Goal: Task Accomplishment & Management: Complete application form

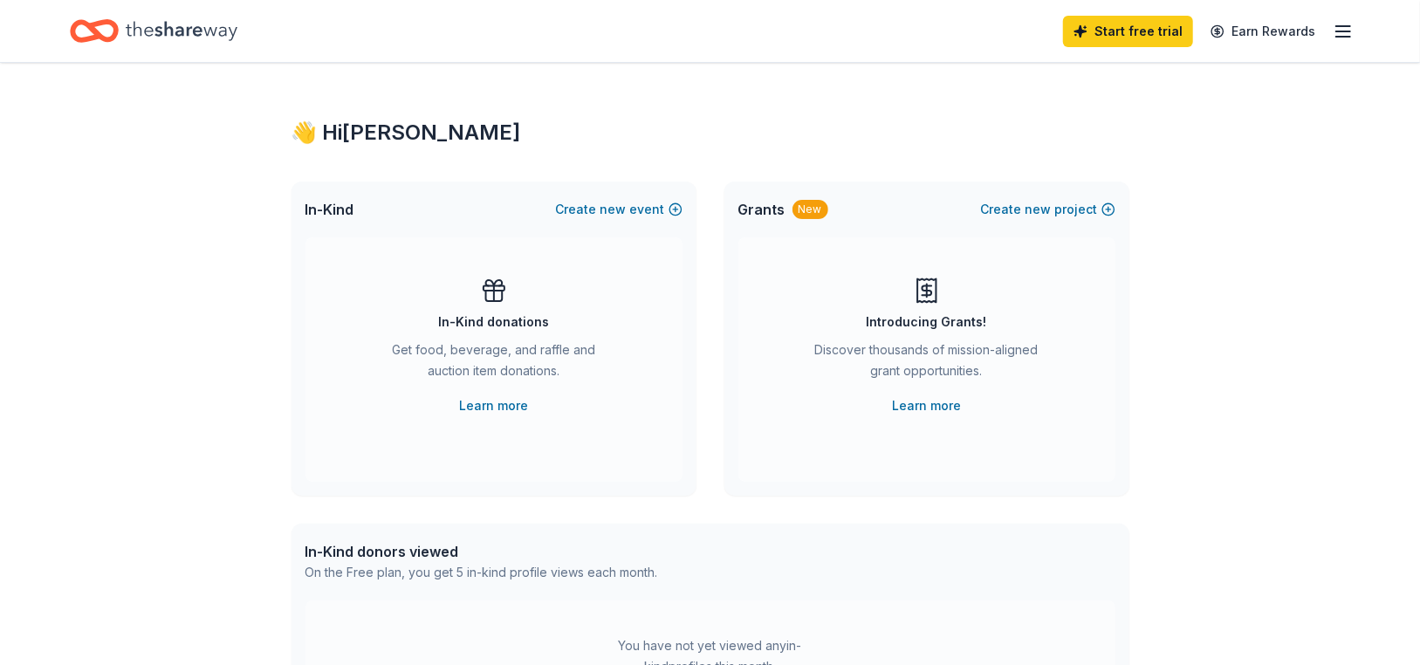
click at [481, 329] on div "In-Kind donations" at bounding box center [493, 322] width 111 height 21
click at [514, 408] on link "Learn more" at bounding box center [493, 405] width 69 height 21
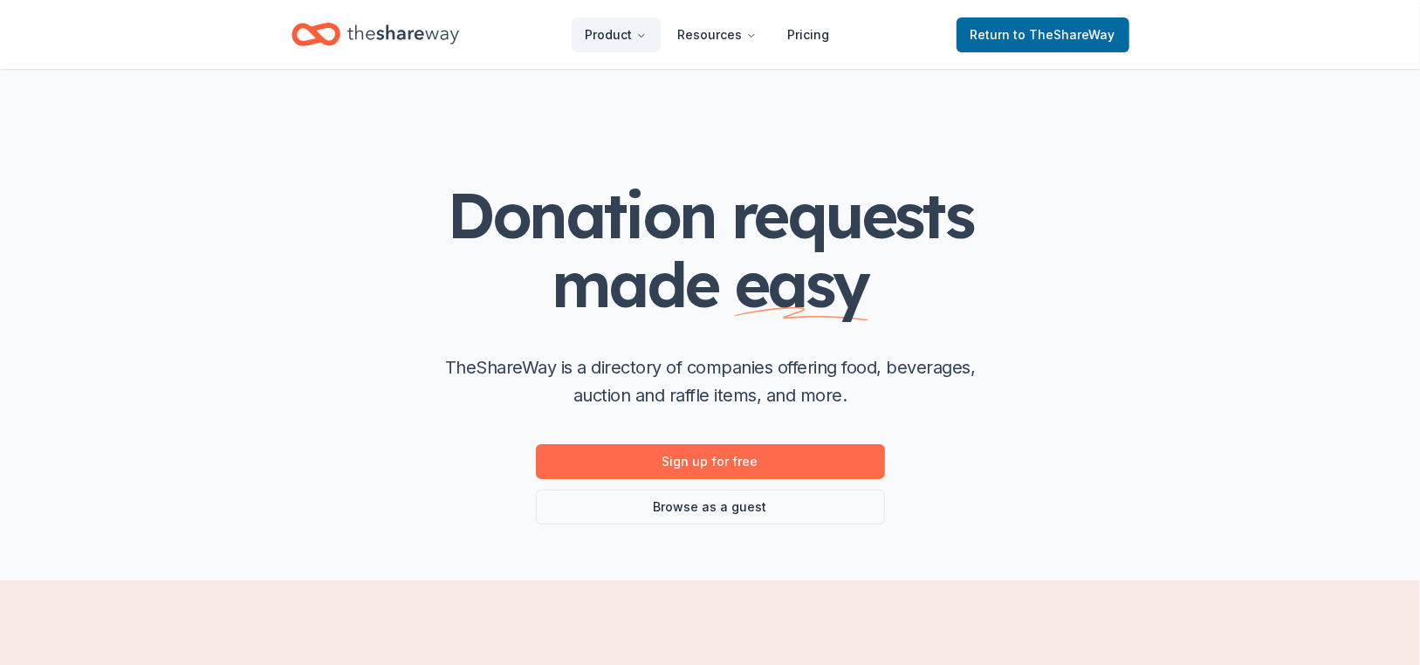
click at [753, 462] on link "Sign up for free" at bounding box center [710, 461] width 349 height 35
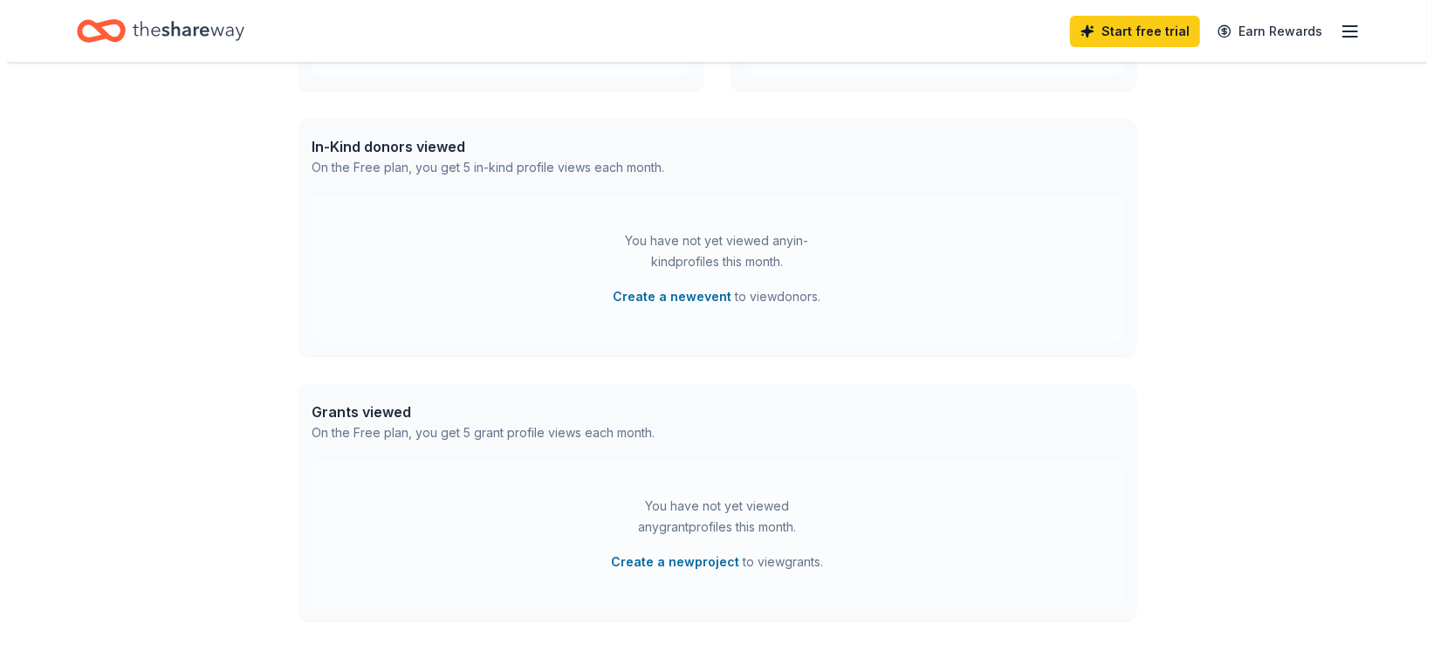
scroll to position [436, 0]
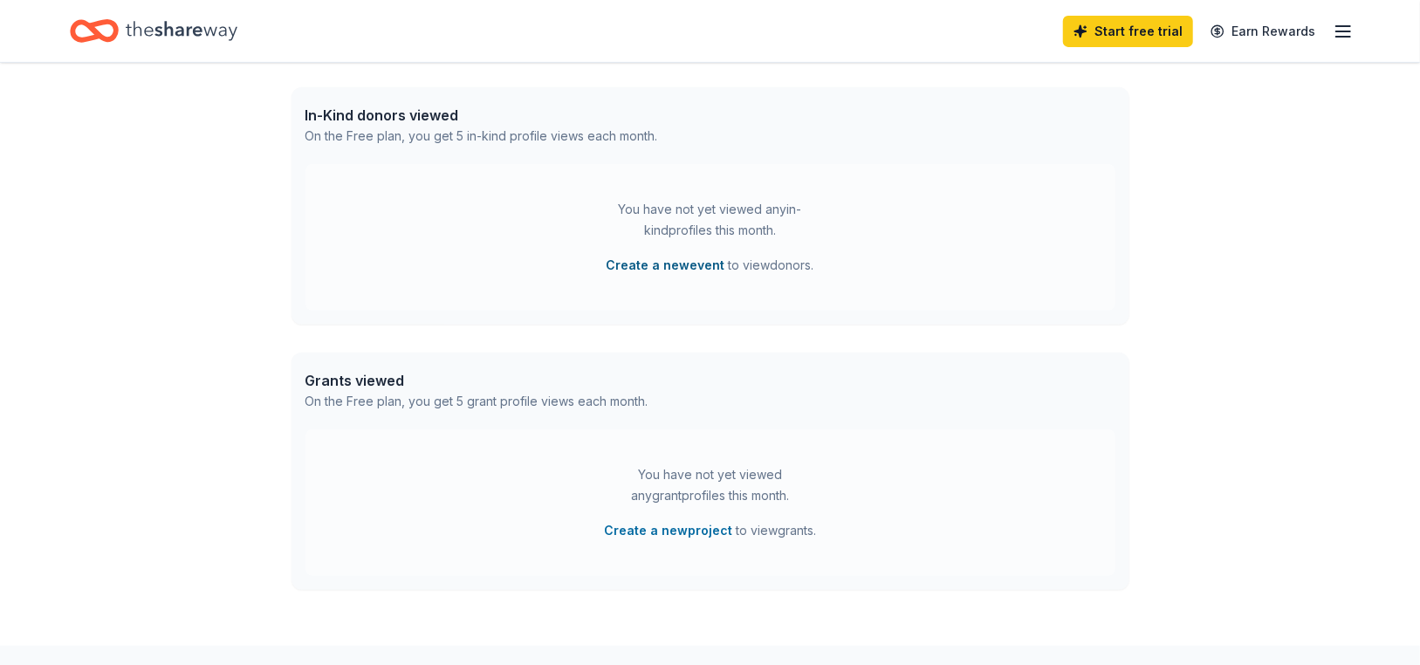
click at [676, 264] on button "Create a new event" at bounding box center [666, 265] width 119 height 21
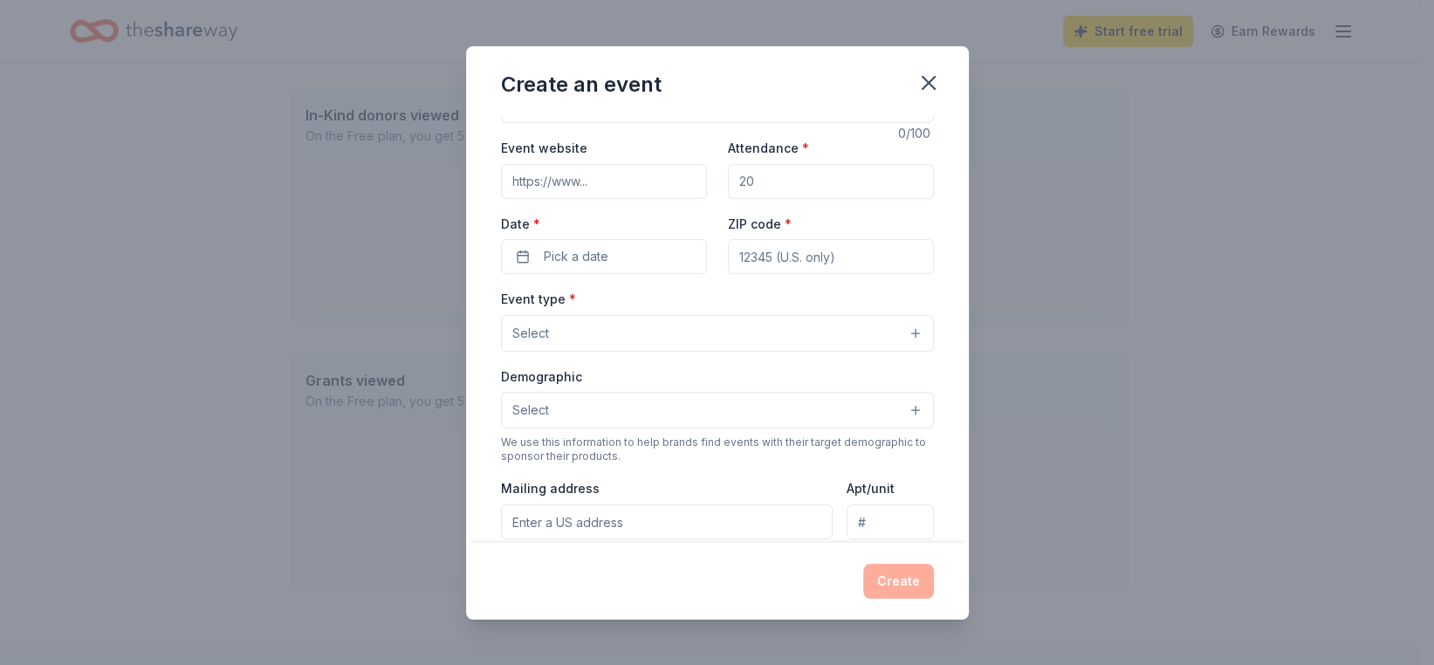
scroll to position [0, 0]
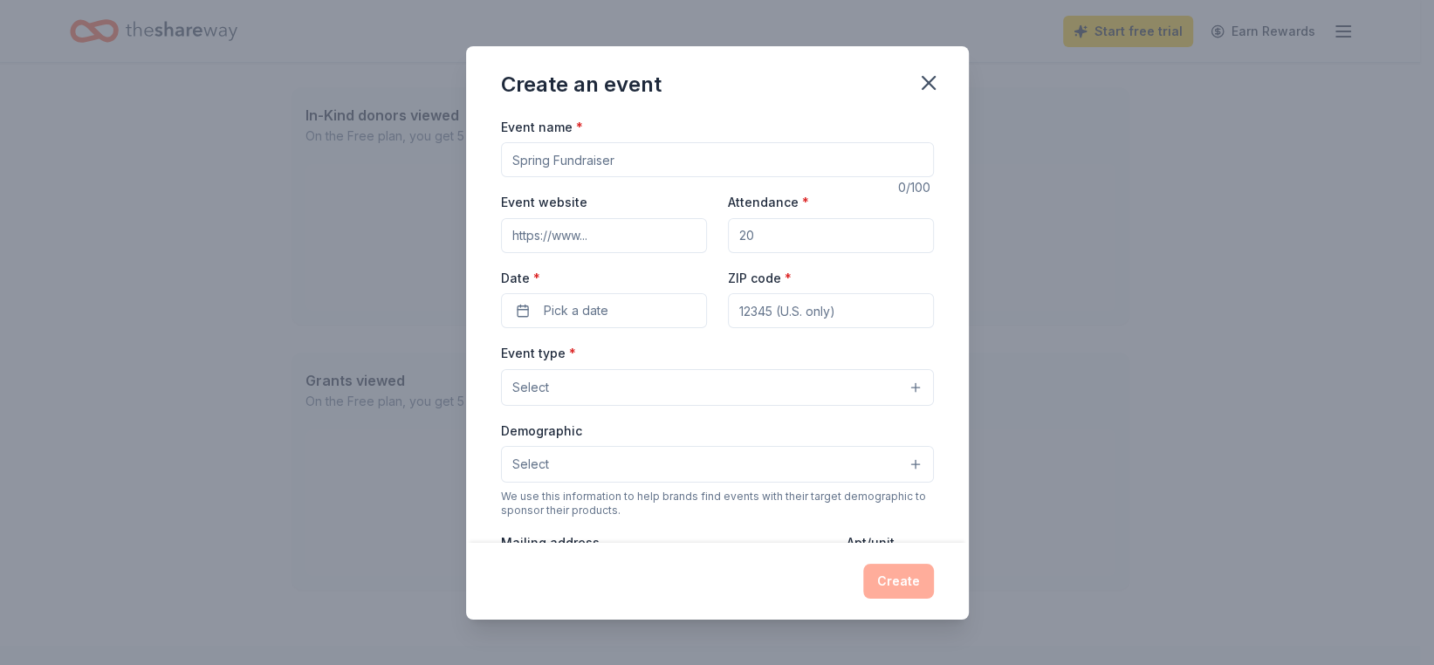
click at [662, 158] on input "Event name *" at bounding box center [717, 159] width 433 height 35
type input "Each-One-Reach-One"
click at [822, 230] on input "Attendance *" at bounding box center [831, 235] width 206 height 35
type input "50"
click at [623, 313] on button "Pick a date" at bounding box center [604, 310] width 206 height 35
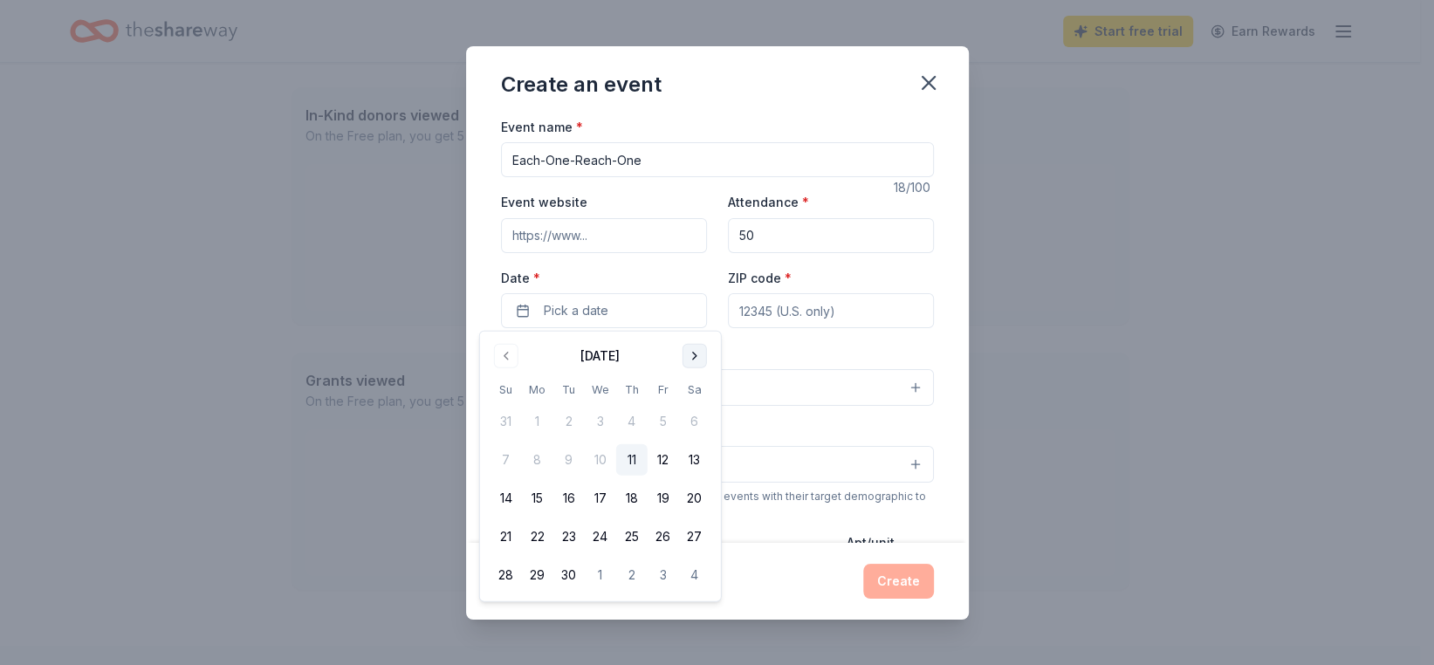
click at [695, 356] on button "Go to next month" at bounding box center [695, 356] width 24 height 24
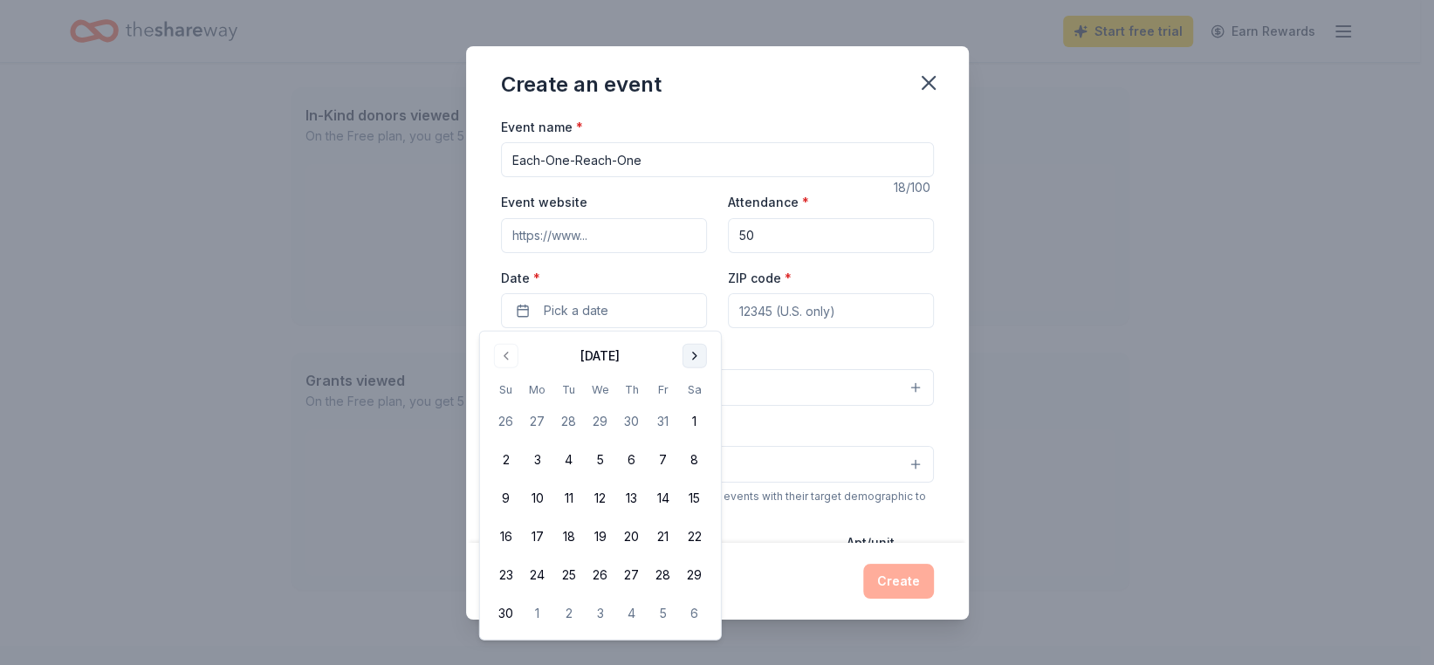
click at [695, 356] on button "Go to next month" at bounding box center [695, 356] width 24 height 24
click at [693, 454] on button "13" at bounding box center [694, 459] width 31 height 31
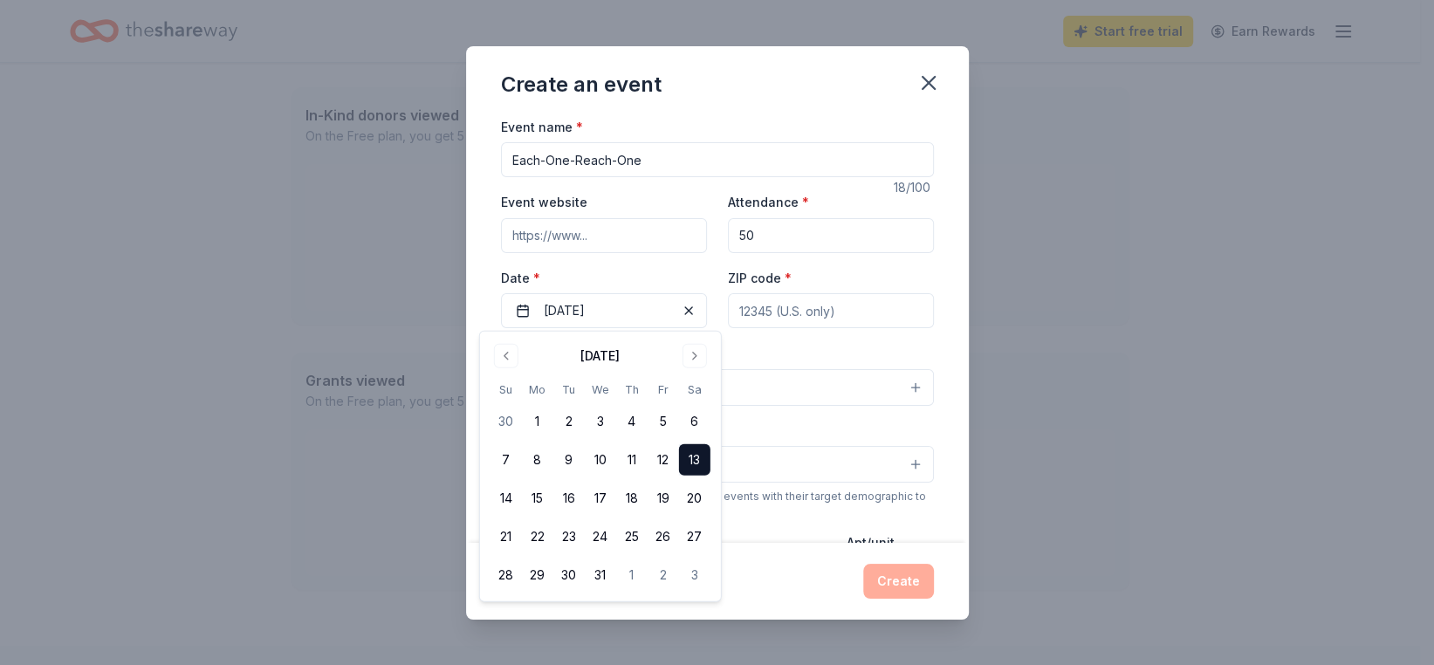
click at [863, 313] on input "ZIP code *" at bounding box center [831, 310] width 206 height 35
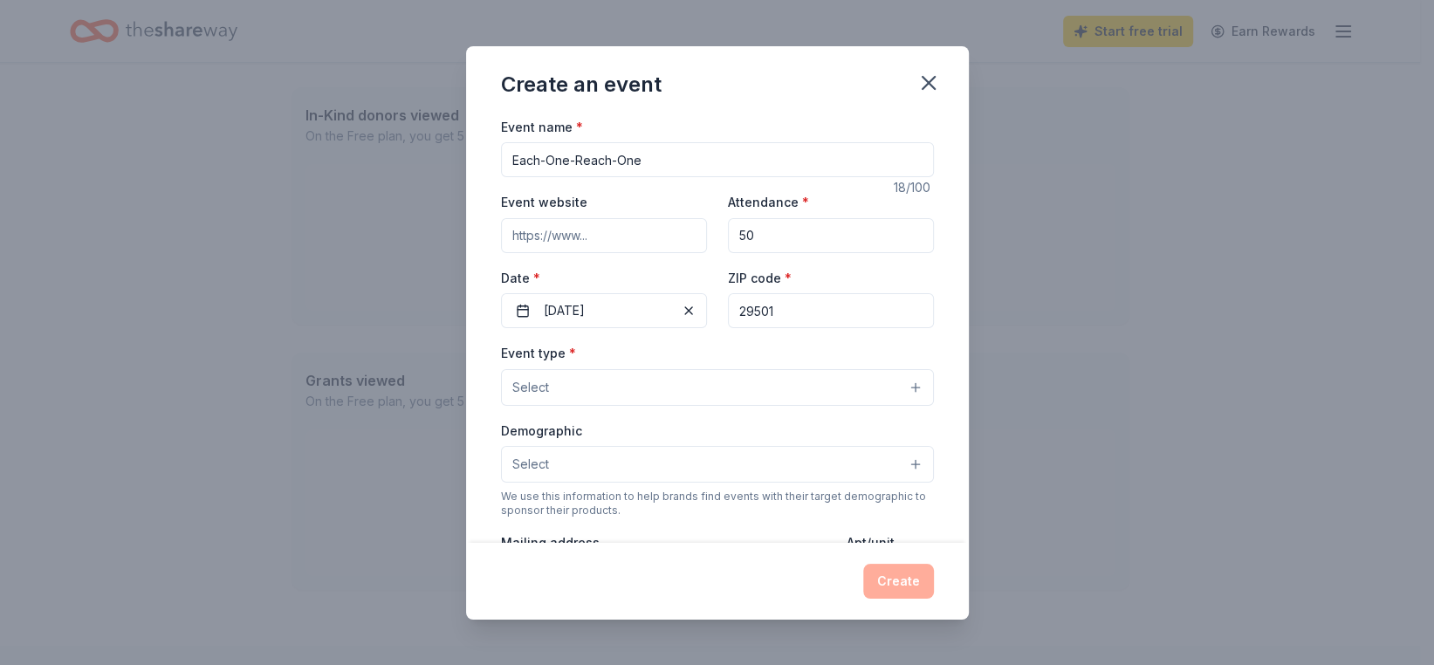
type input "29501"
click at [732, 388] on button "Select" at bounding box center [717, 387] width 433 height 37
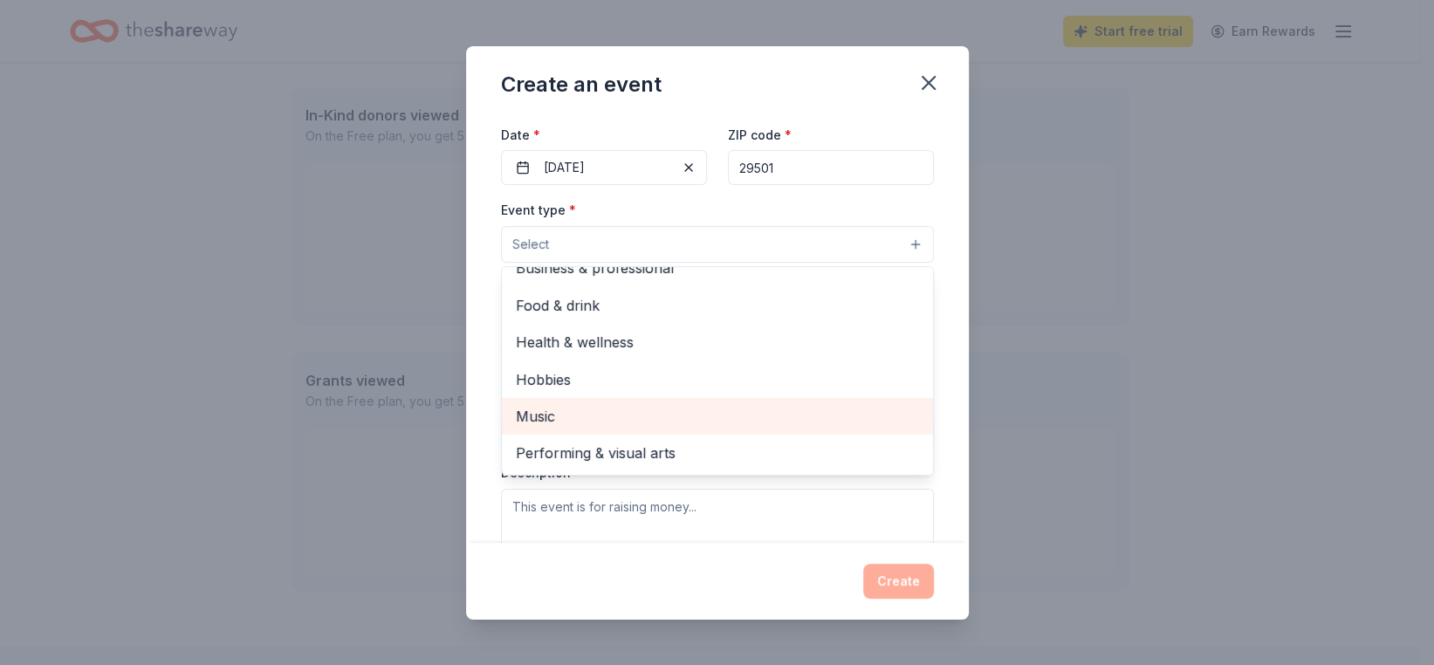
scroll to position [175, 0]
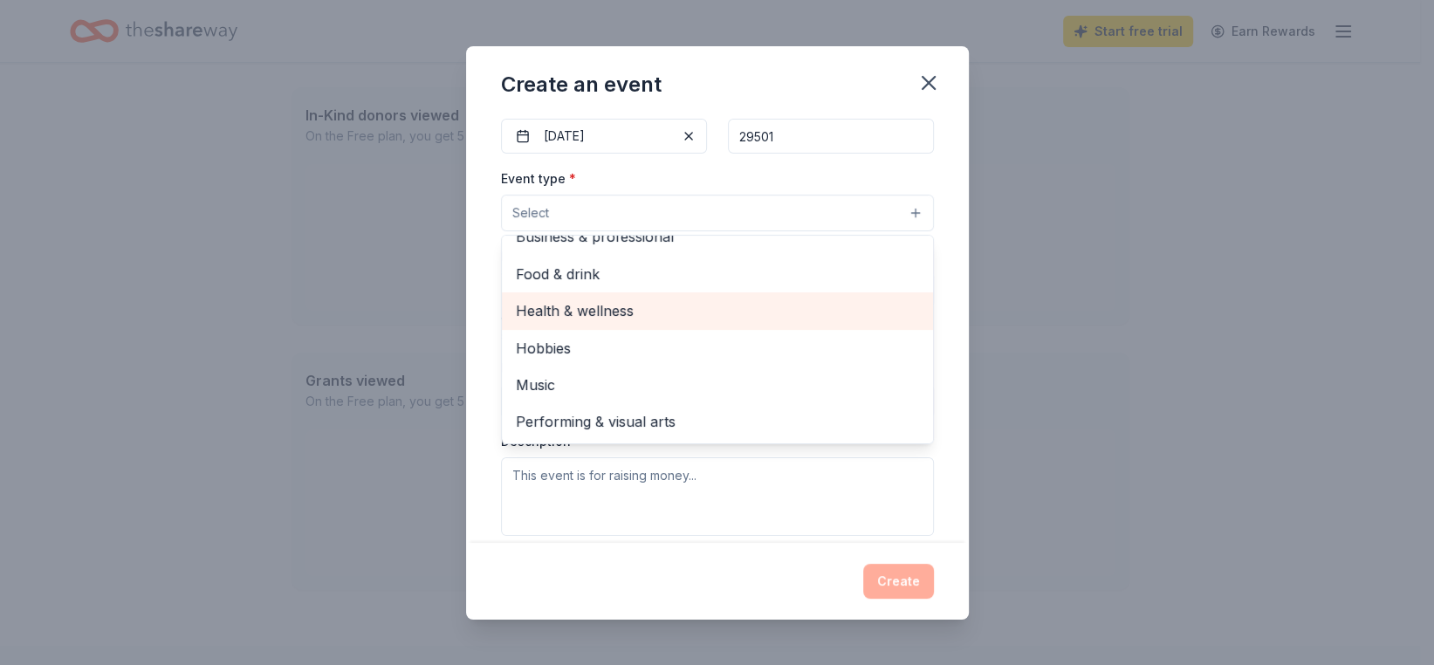
click at [636, 308] on span "Health & wellness" at bounding box center [717, 310] width 403 height 23
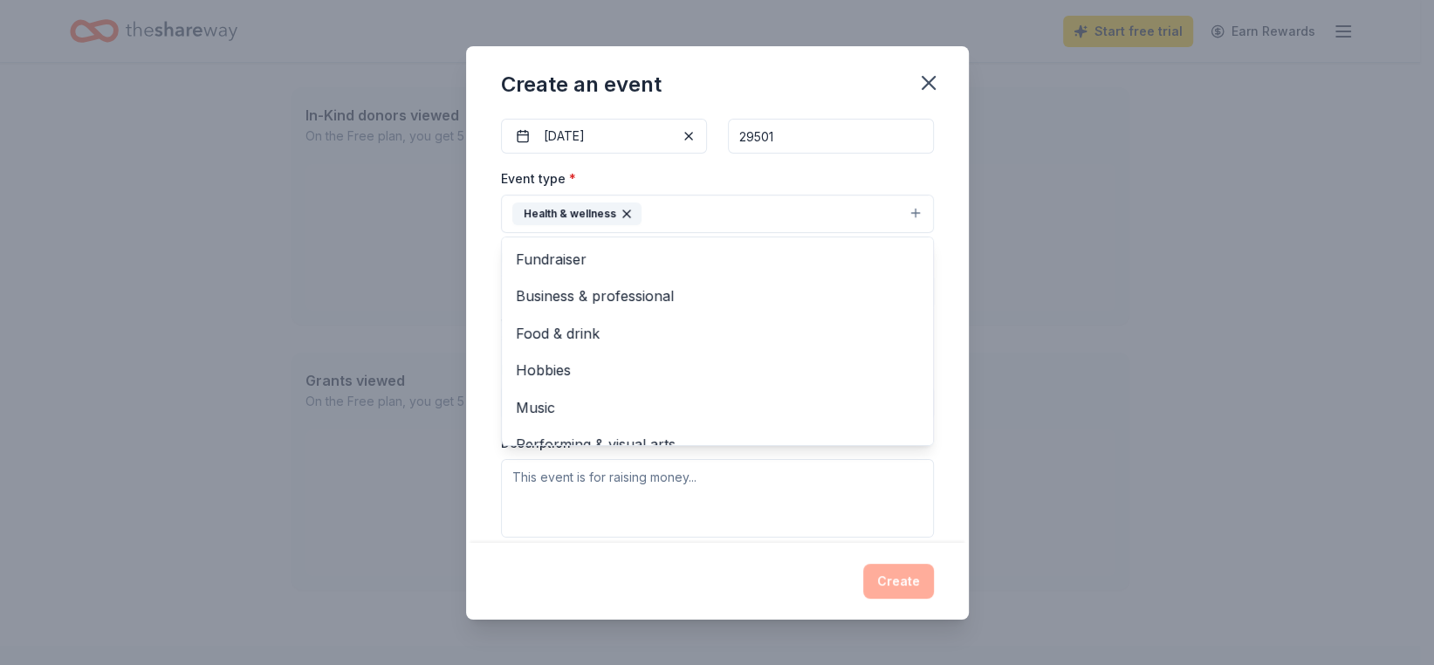
click at [935, 337] on div "Event name * Each-One-Reach-One 18 /100 Event website Attendance * 50 Date * [D…" at bounding box center [717, 329] width 503 height 427
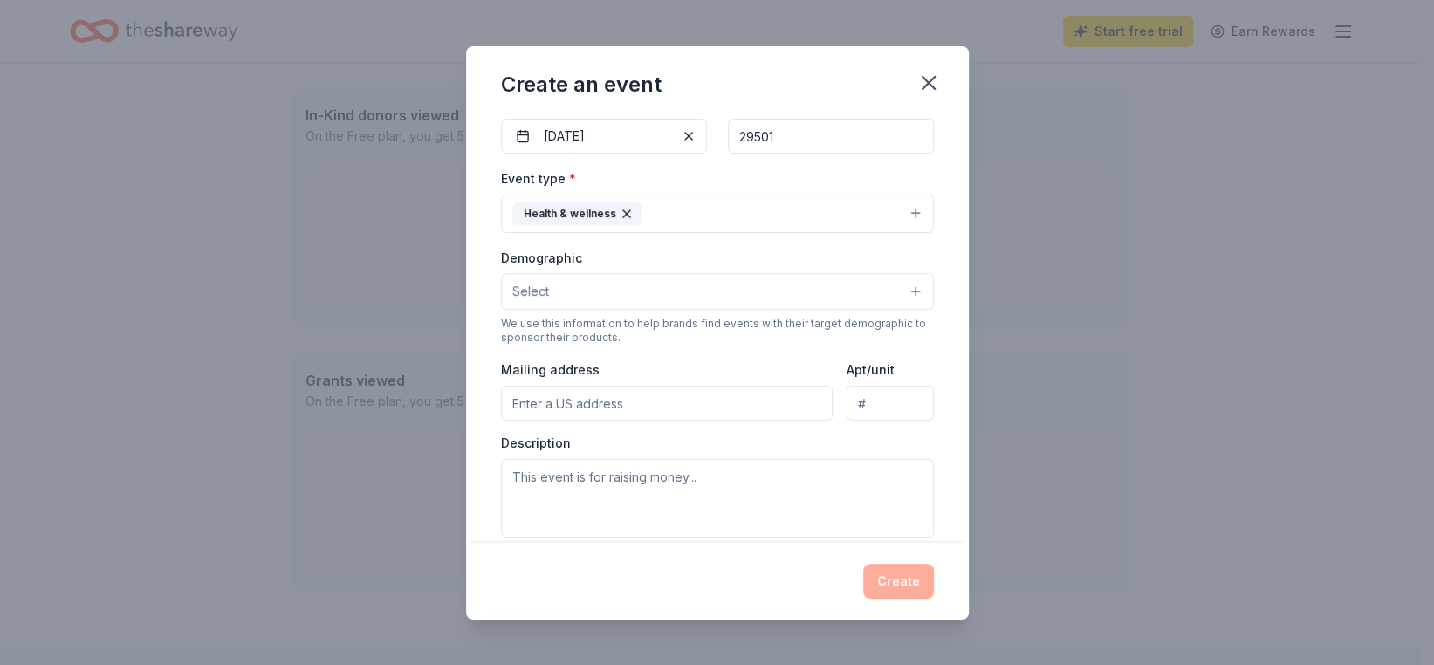
click at [900, 287] on button "Select" at bounding box center [717, 291] width 433 height 37
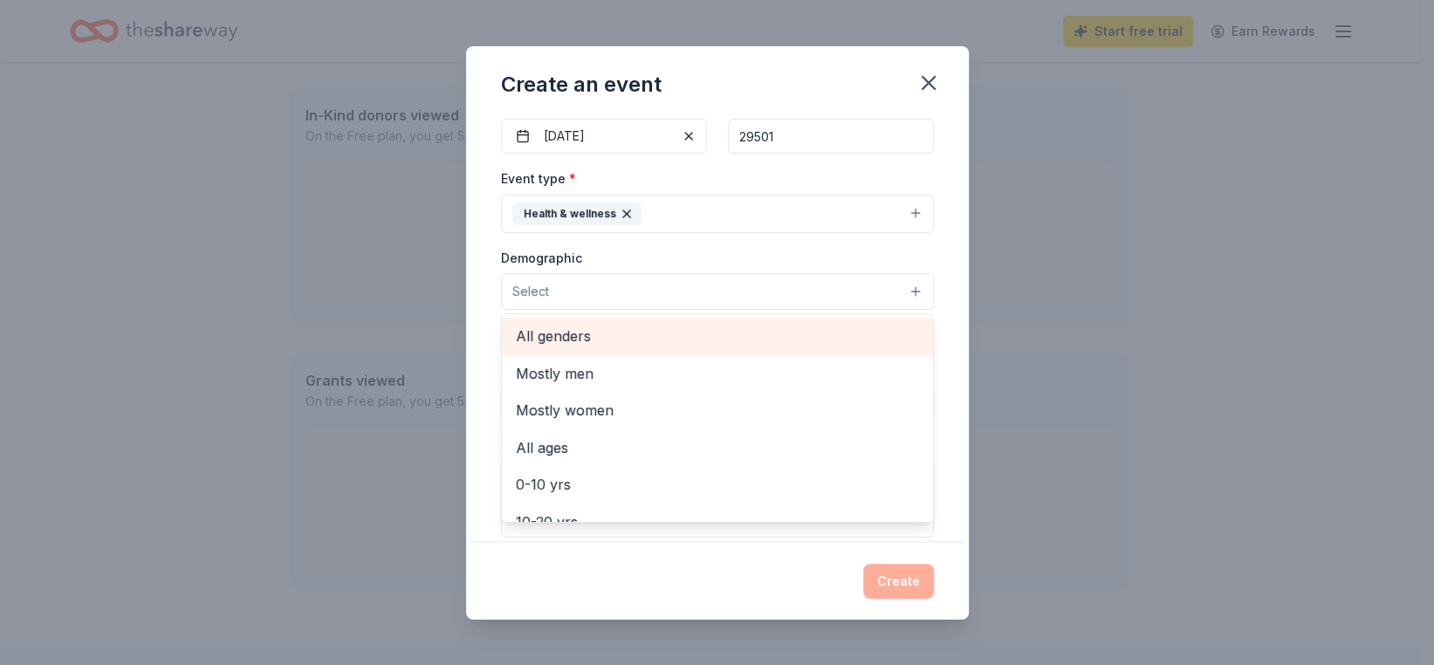
click at [597, 331] on span "All genders" at bounding box center [717, 336] width 403 height 23
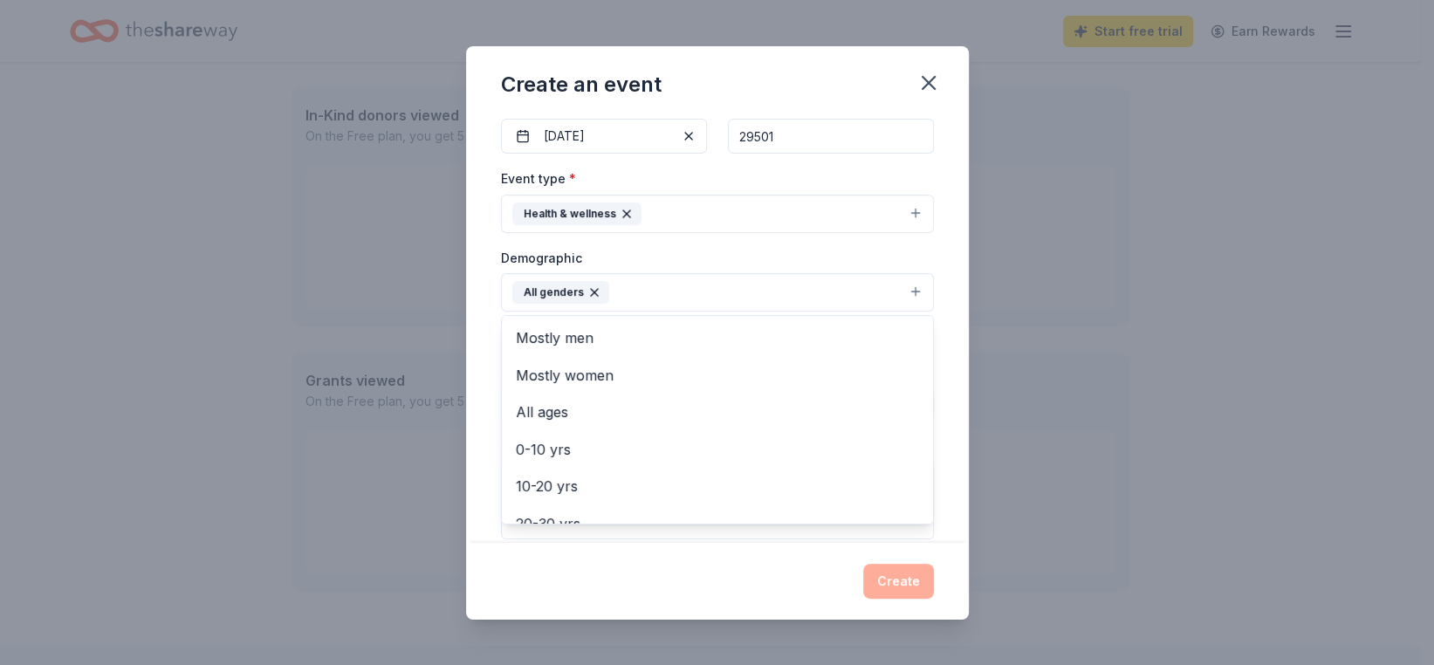
click at [948, 345] on div "Event name * Each-One-Reach-One 18 /100 Event website Attendance * 50 Date * [D…" at bounding box center [717, 329] width 503 height 427
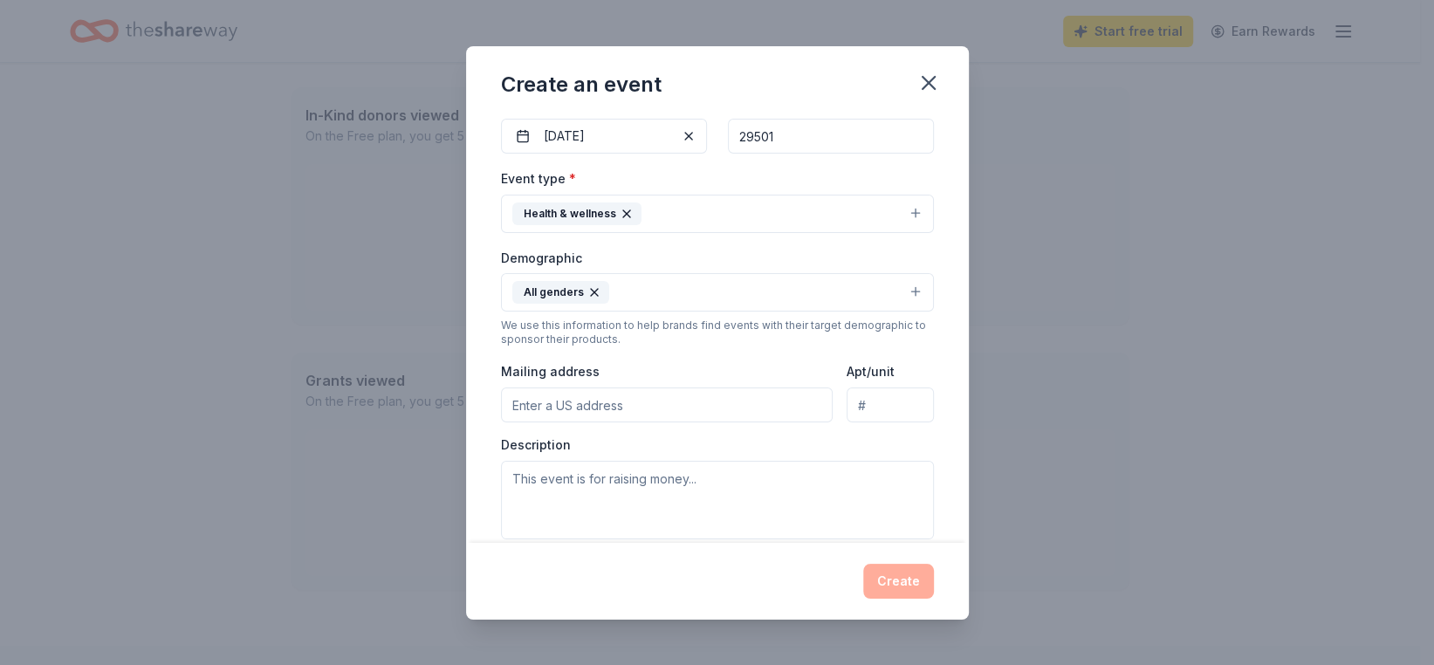
click at [632, 403] on input "Mailing address" at bounding box center [667, 405] width 333 height 35
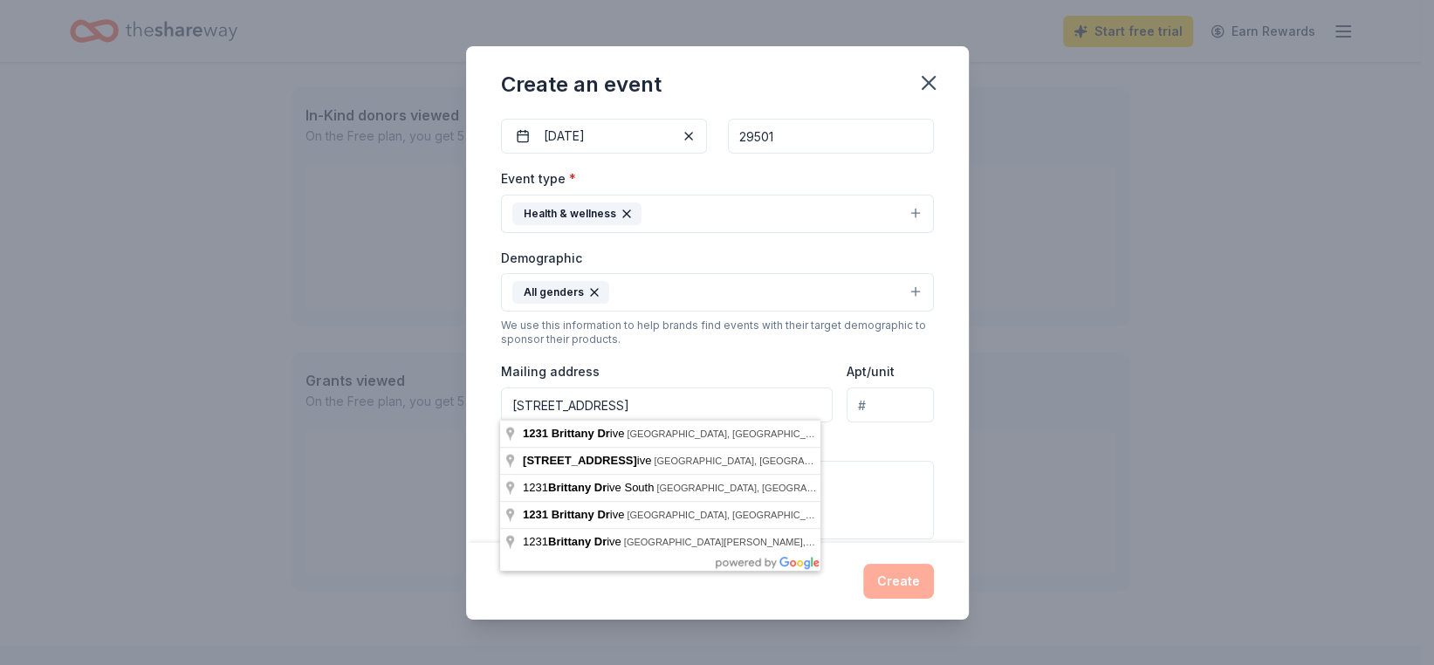
type input "[STREET_ADDRESS]"
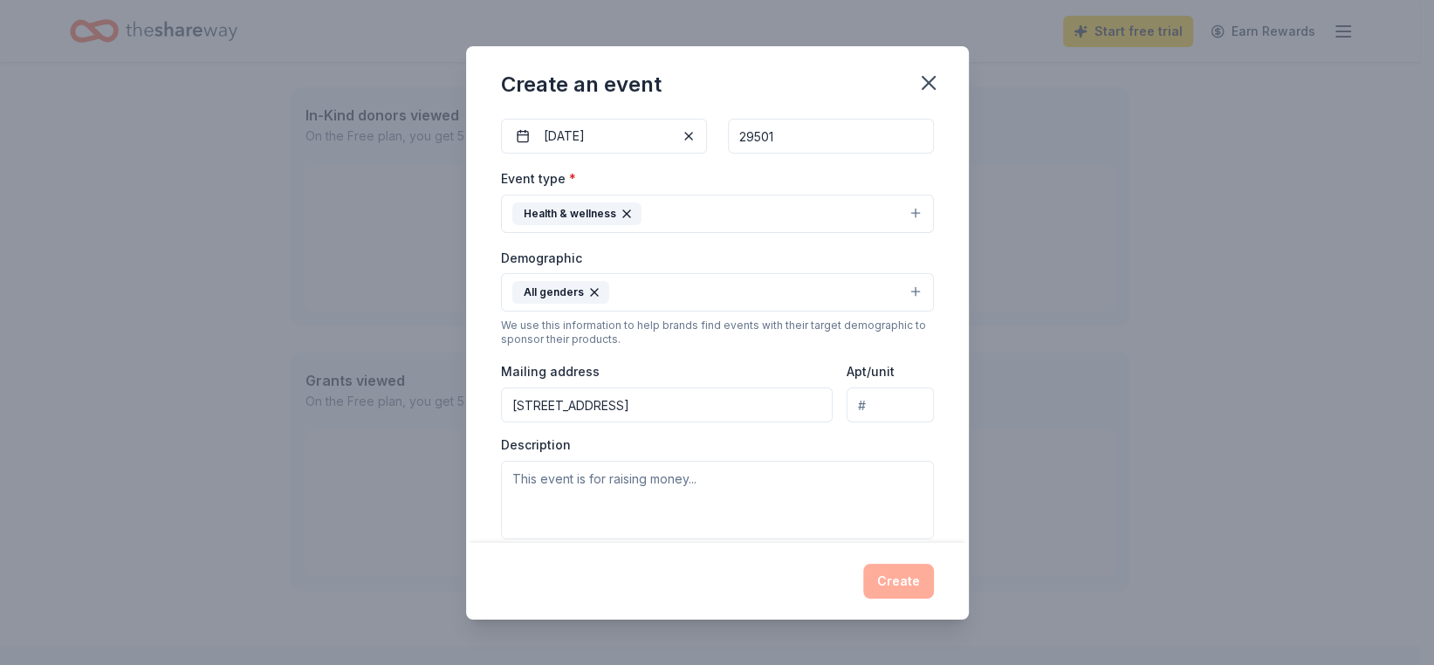
click at [882, 401] on input "Apt/unit" at bounding box center [890, 405] width 86 height 35
type input "b"
type input "B"
click at [939, 400] on div "Event name * Each-One-Reach-One 18 /100 Event website Attendance * 50 Date * [D…" at bounding box center [717, 329] width 503 height 427
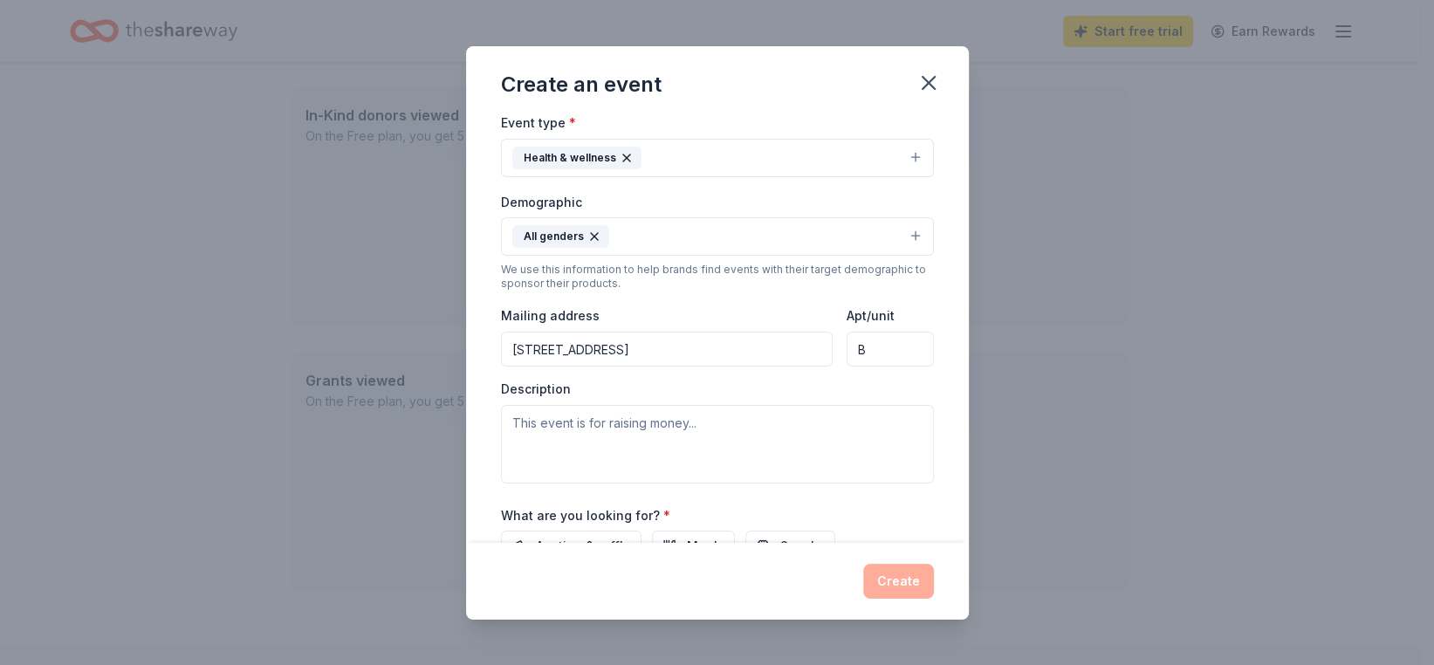
scroll to position [262, 0]
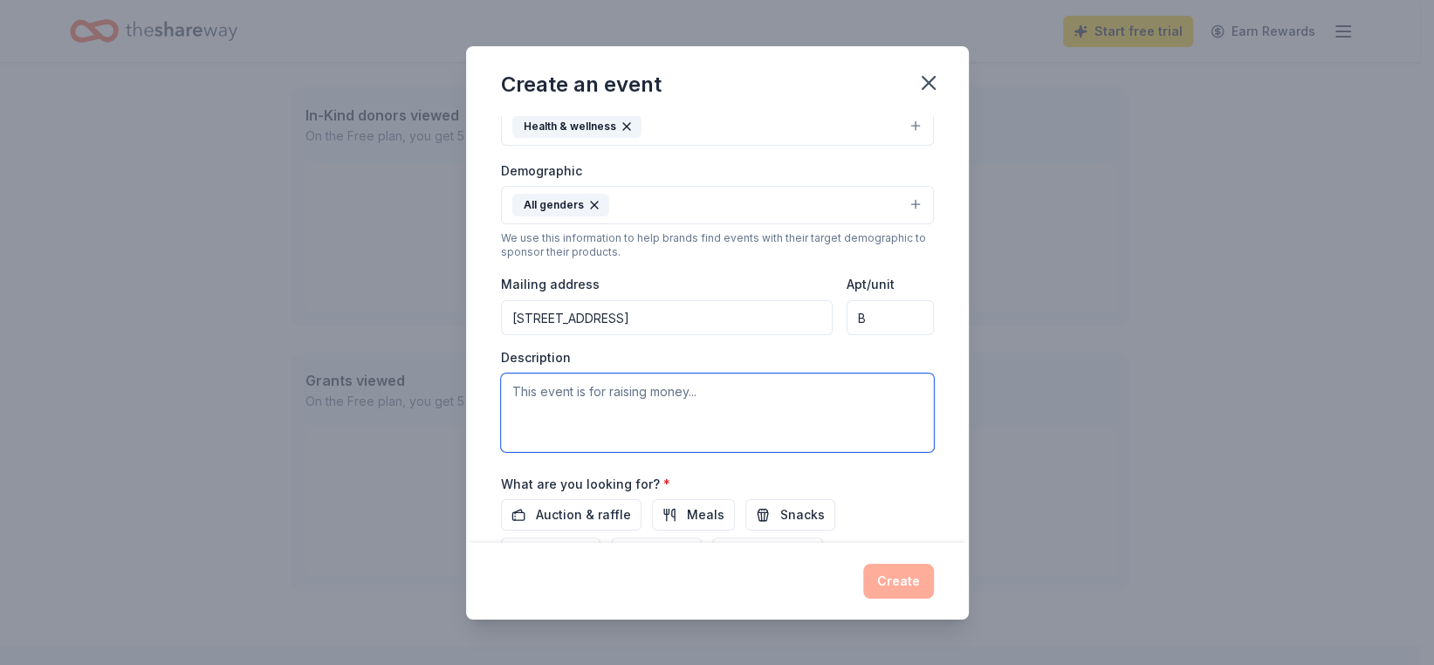
click at [669, 404] on textarea at bounding box center [717, 413] width 433 height 79
paste textarea "Join us for a powerful Health & Wellness Community Event dedicated to raising a…"
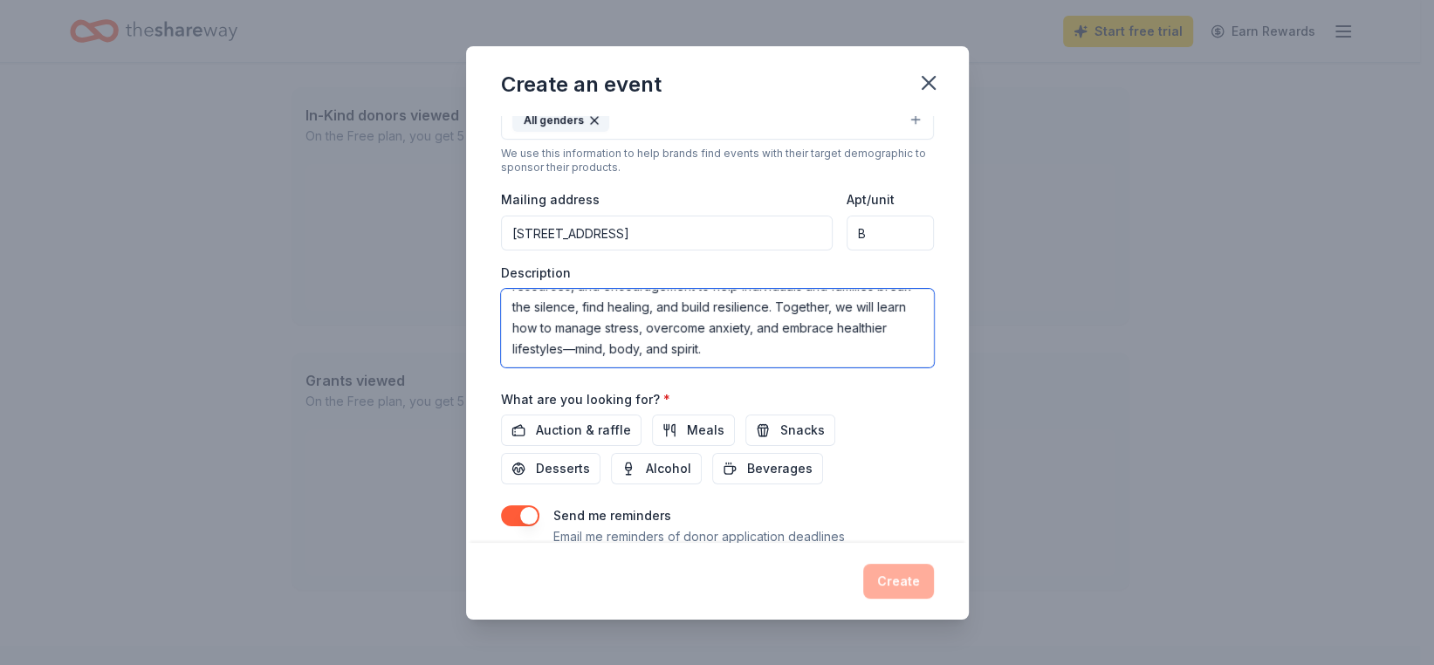
scroll to position [349, 0]
type textarea "Join us for a powerful Health & Wellness Community Event dedicated to raising a…"
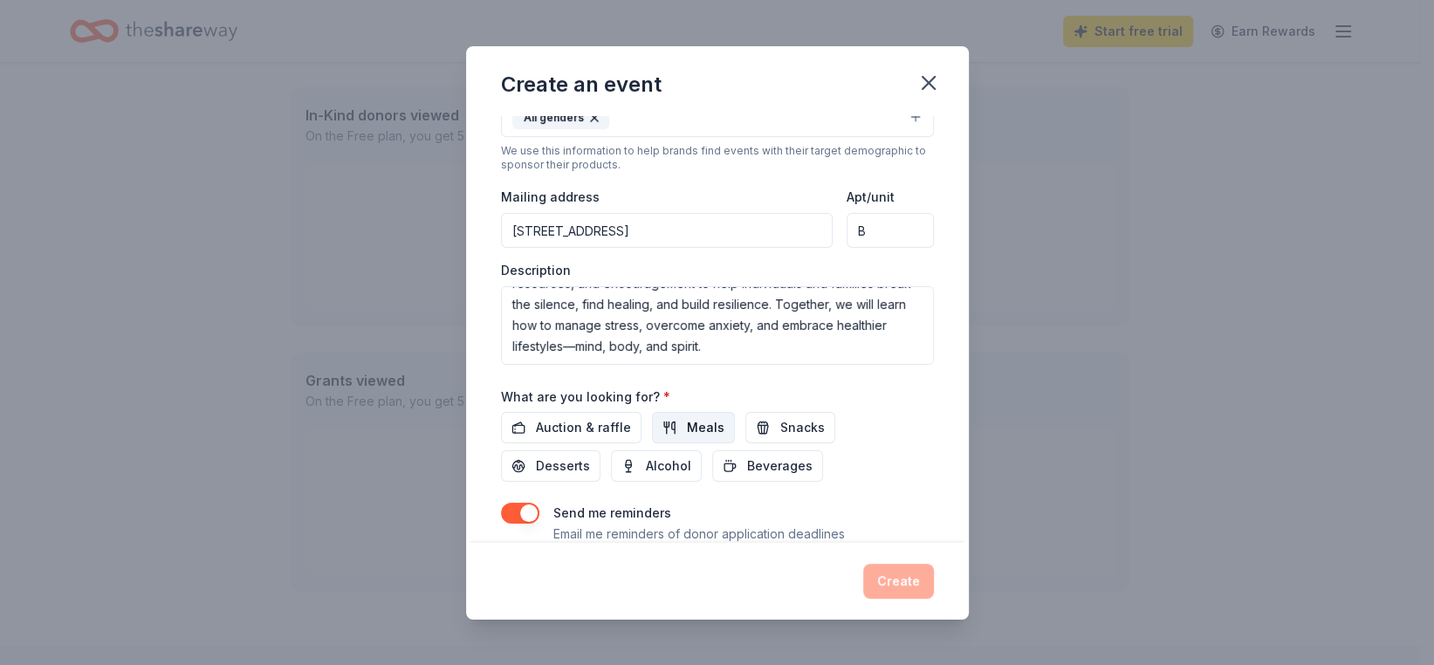
click at [687, 422] on span "Meals" at bounding box center [706, 427] width 38 height 21
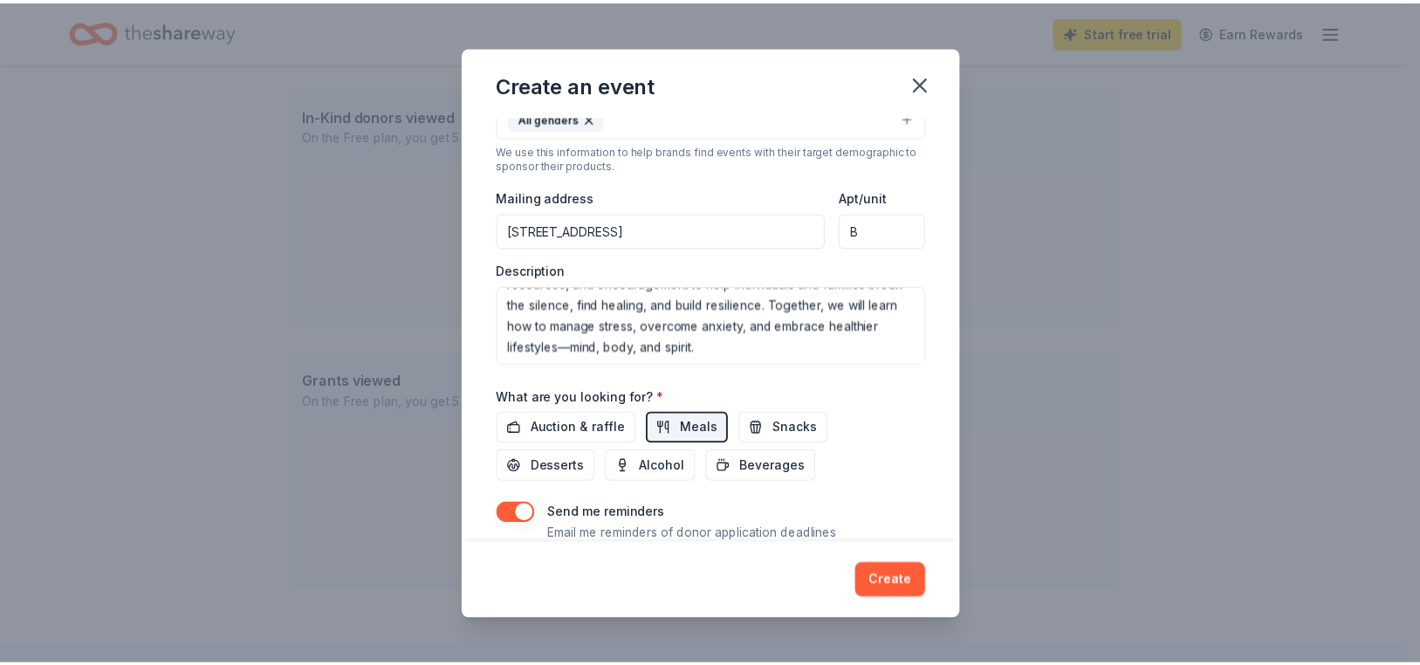
scroll to position [406, 0]
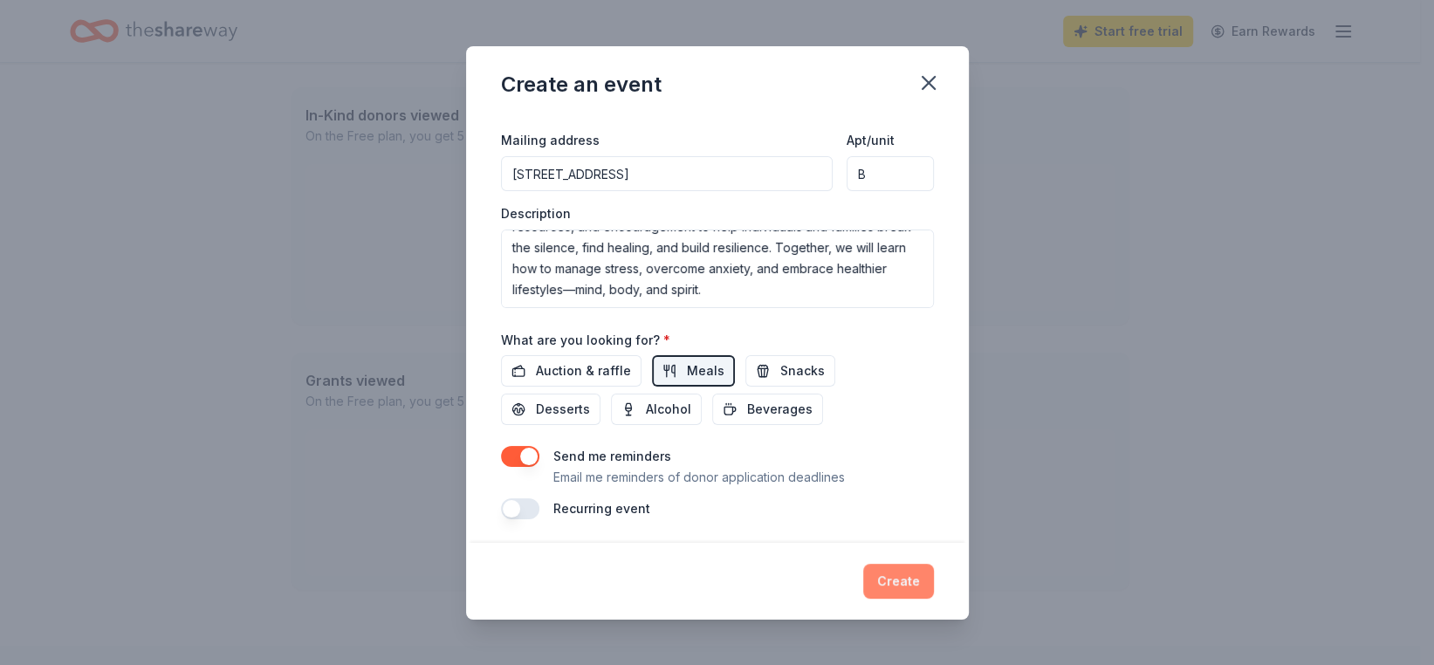
click at [885, 587] on button "Create" at bounding box center [898, 581] width 71 height 35
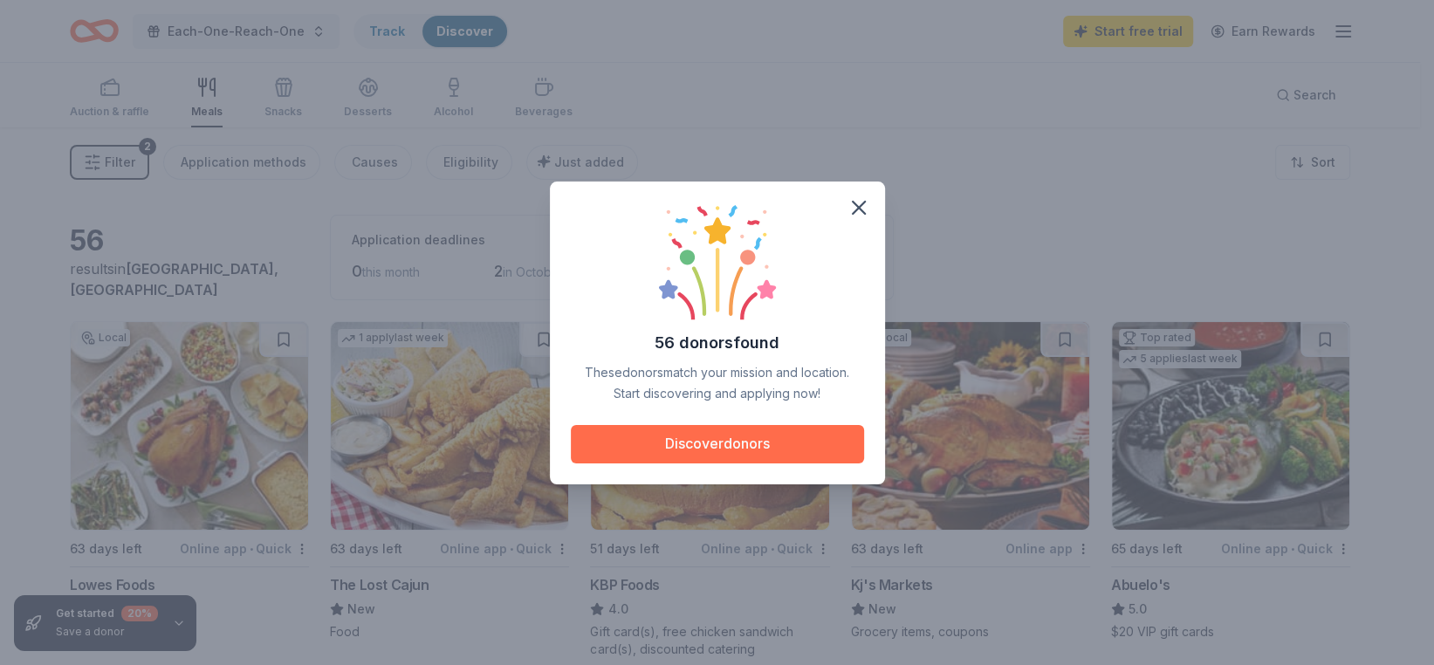
click at [745, 441] on button "Discover donors" at bounding box center [717, 444] width 293 height 38
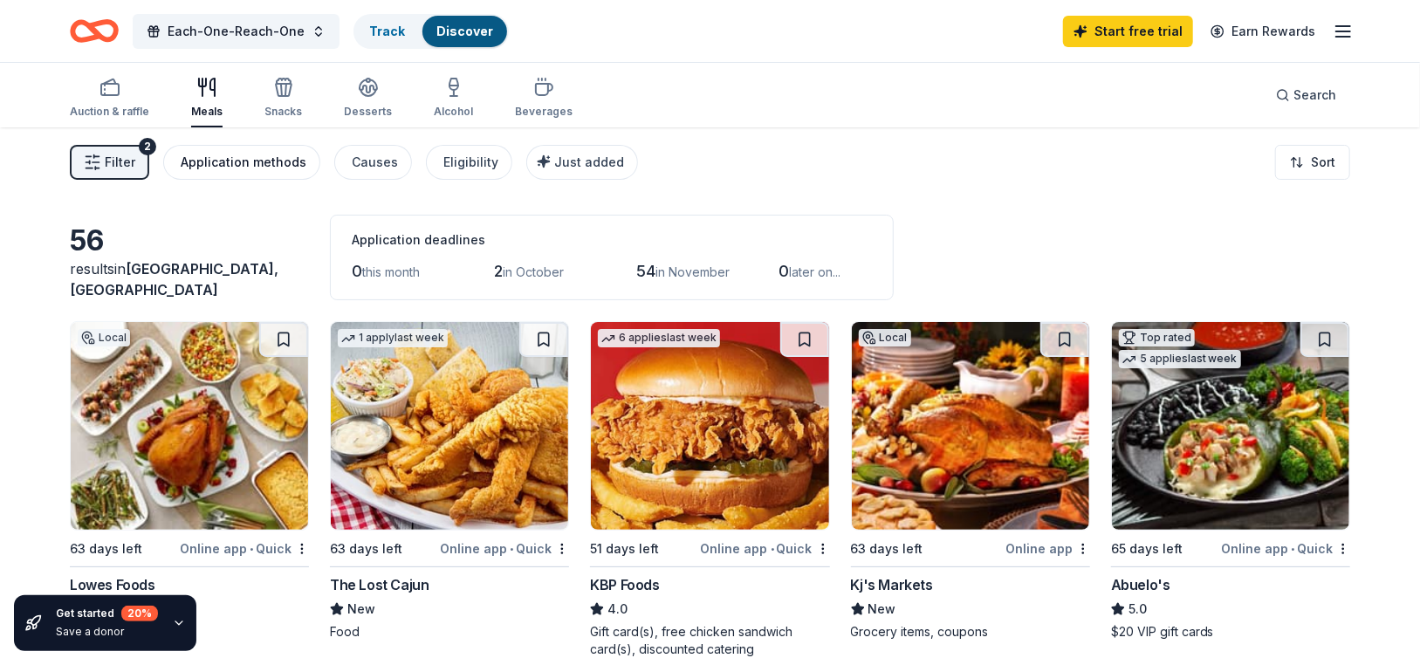
click at [251, 163] on div "Application methods" at bounding box center [244, 162] width 126 height 21
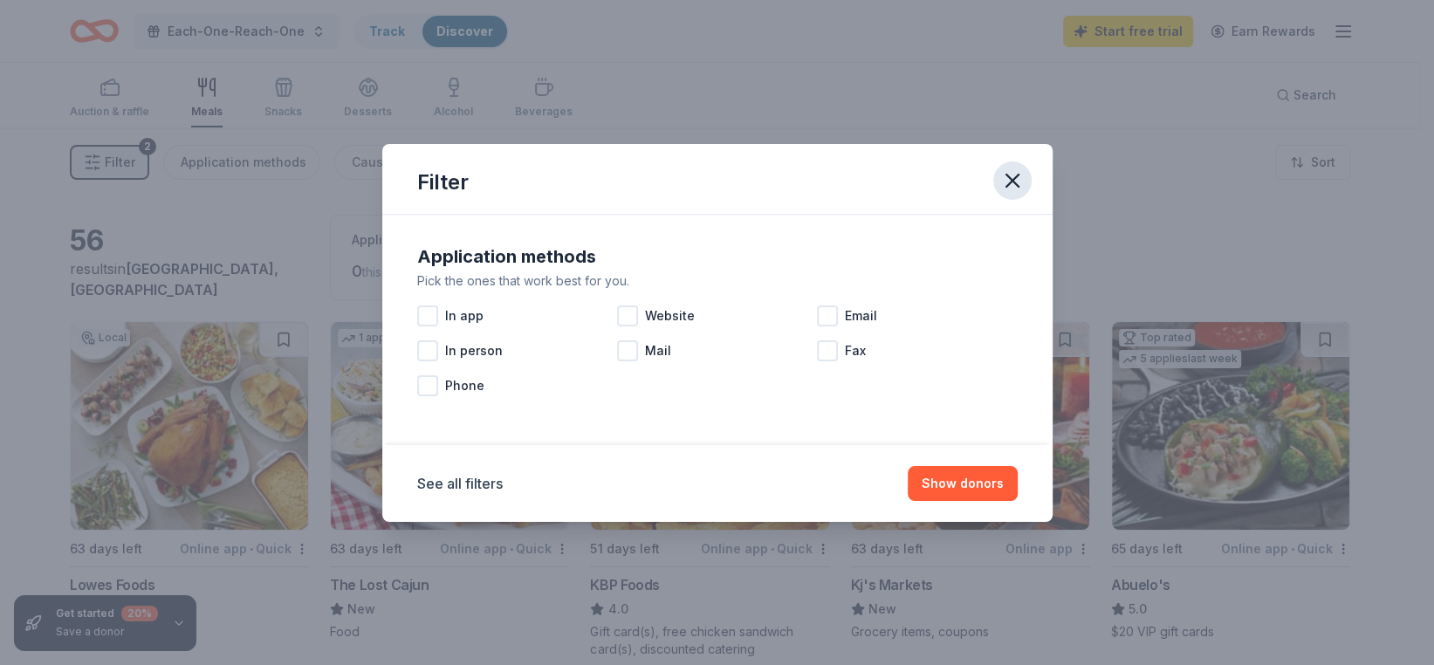
click at [1005, 178] on icon "button" at bounding box center [1012, 180] width 24 height 24
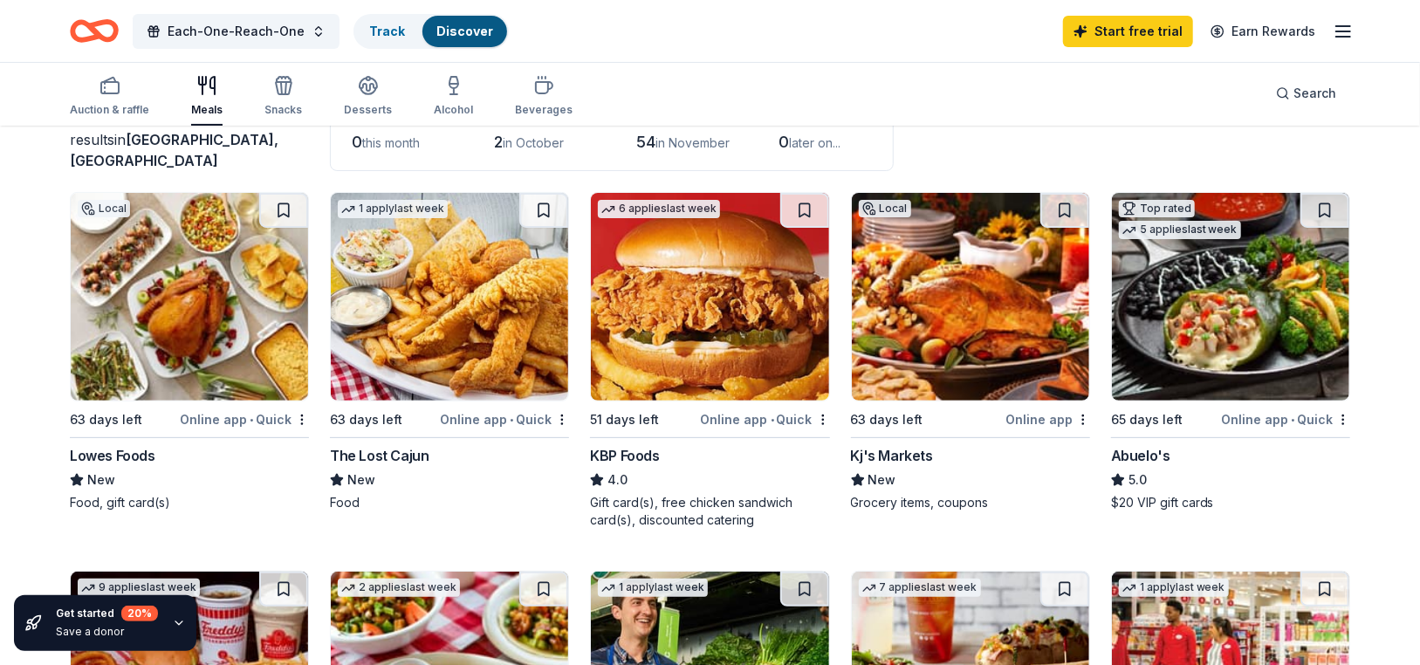
scroll to position [175, 0]
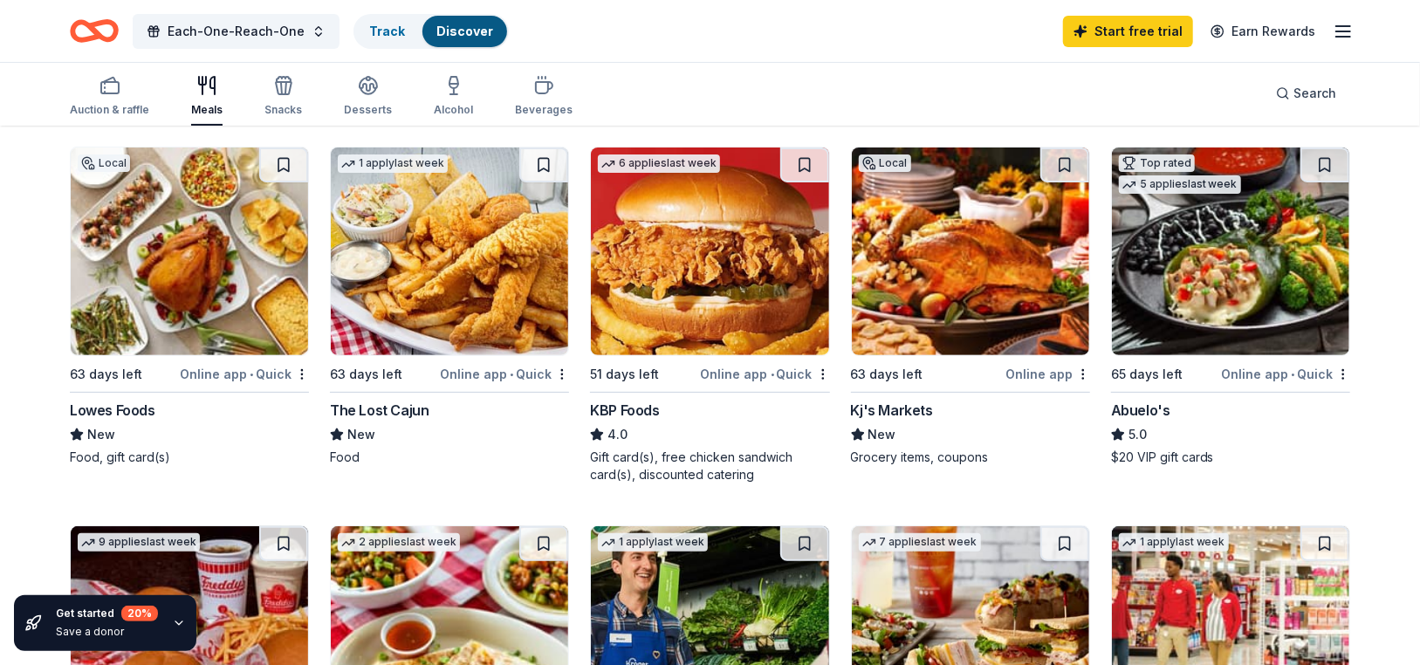
click at [950, 435] on div "New" at bounding box center [970, 434] width 239 height 21
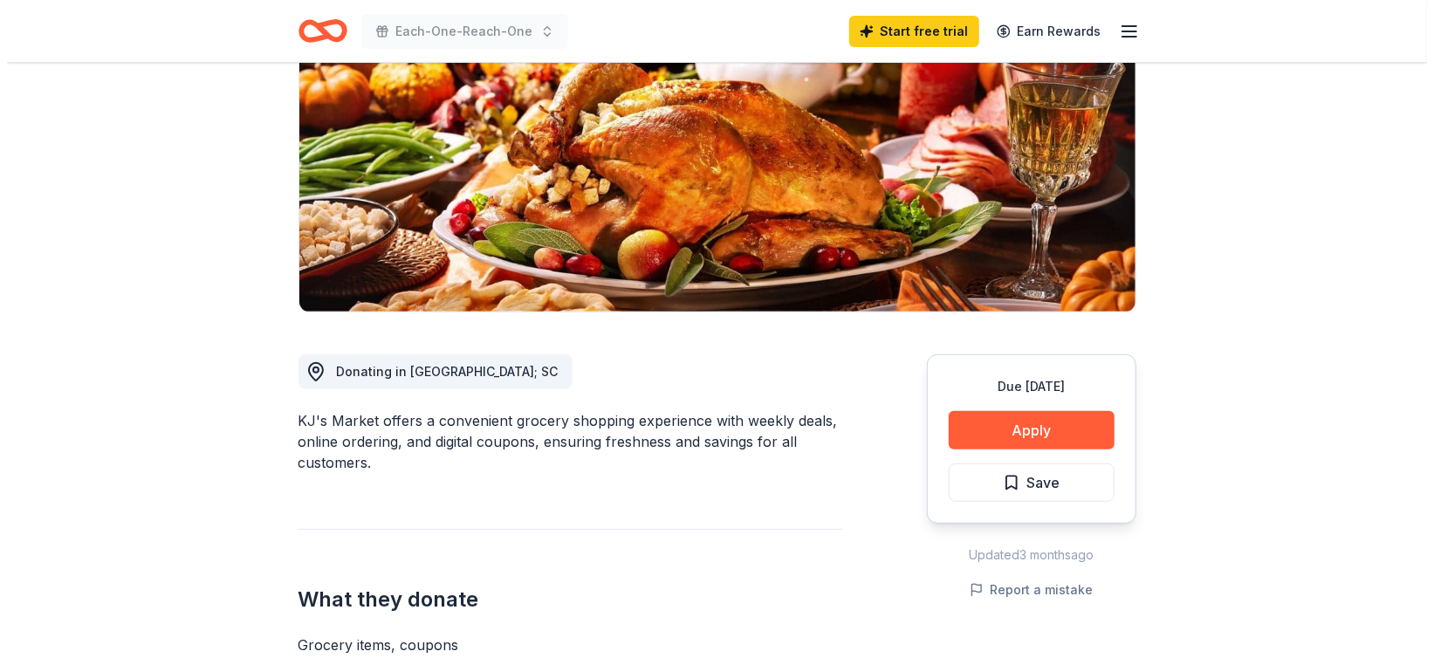
scroll to position [262, 0]
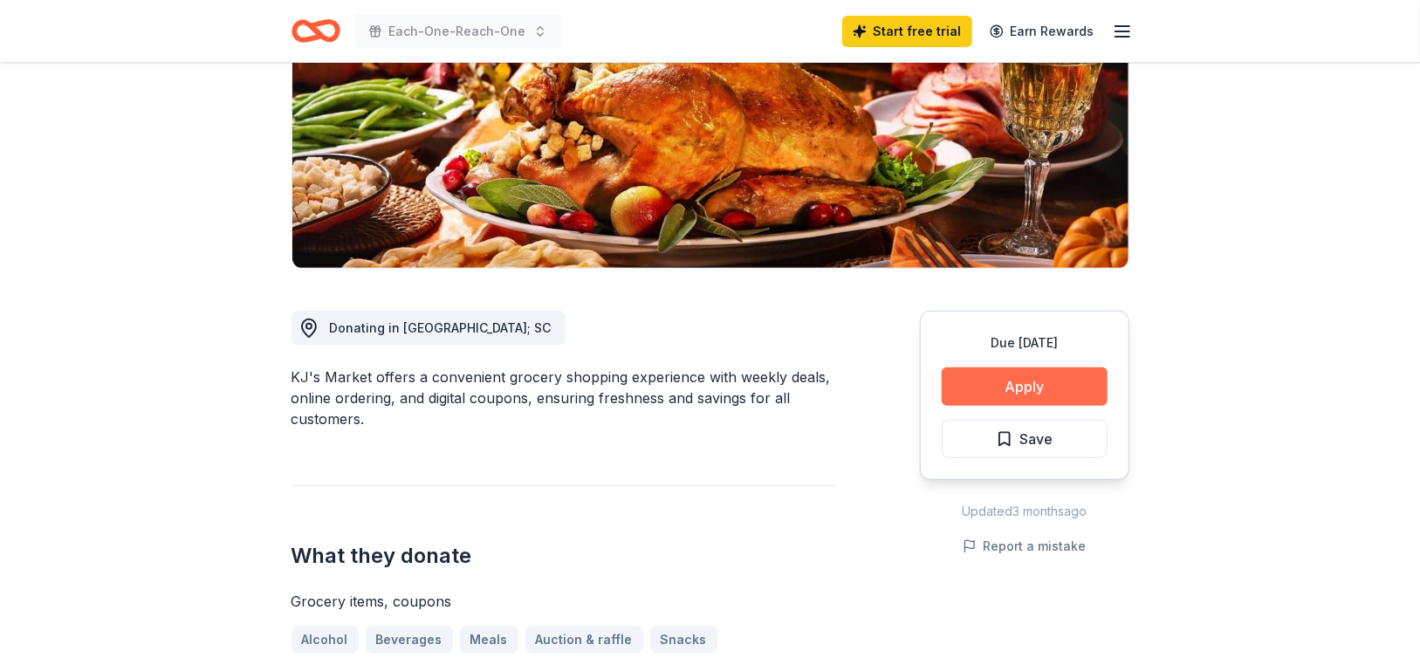
click at [1040, 389] on button "Apply" at bounding box center [1025, 386] width 166 height 38
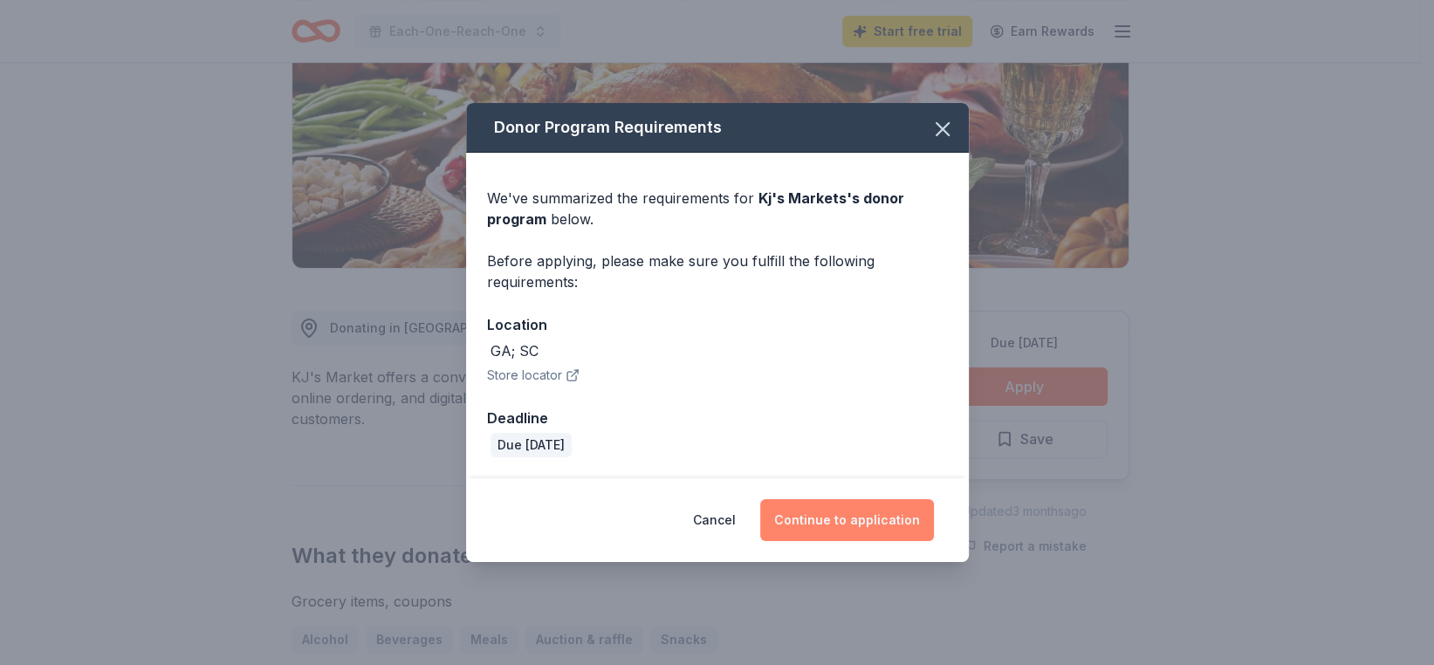
click at [883, 518] on button "Continue to application" at bounding box center [847, 520] width 174 height 42
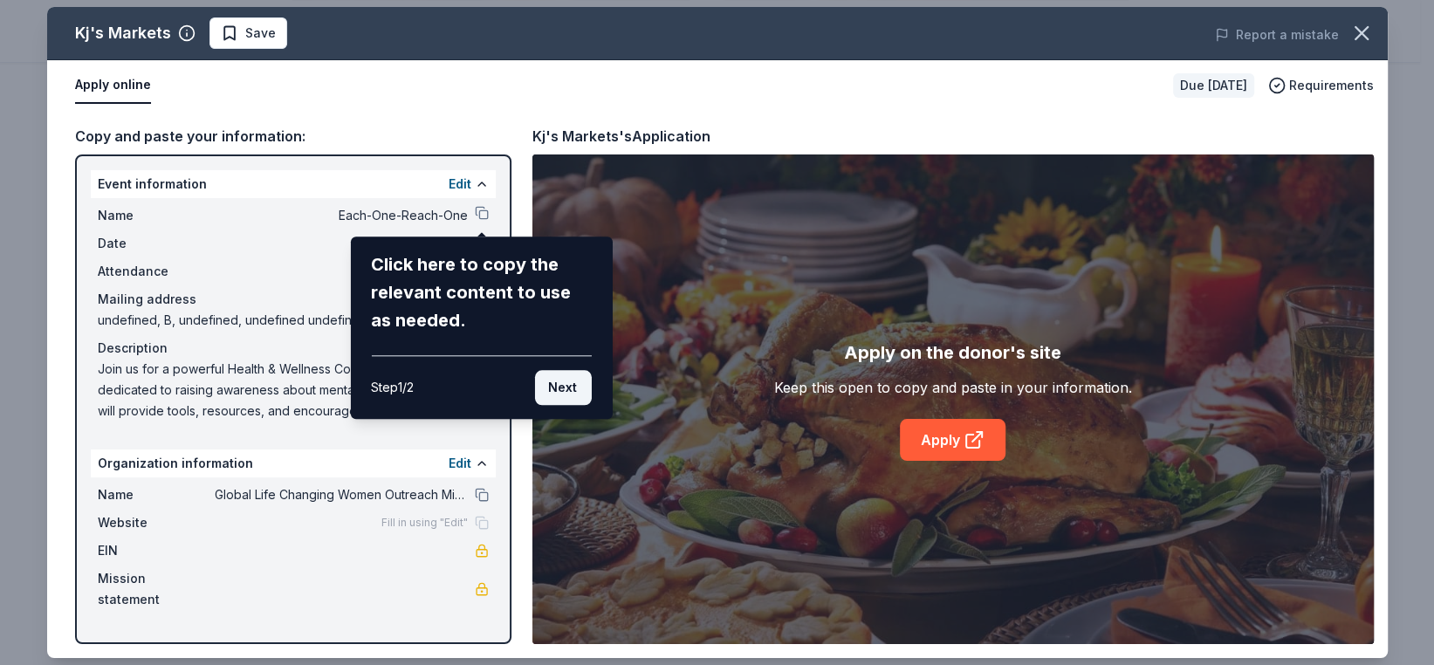
click at [570, 387] on button "Next" at bounding box center [562, 387] width 57 height 35
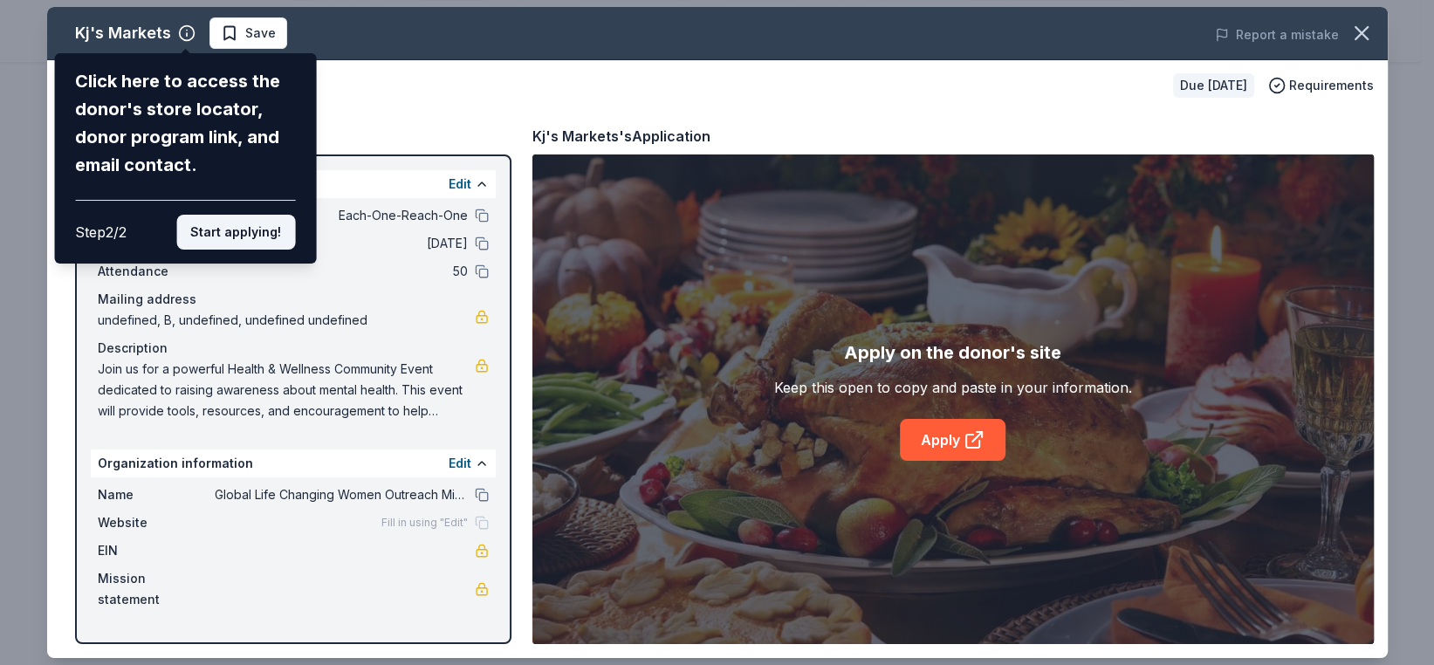
click at [248, 227] on button "Start applying!" at bounding box center [235, 232] width 119 height 35
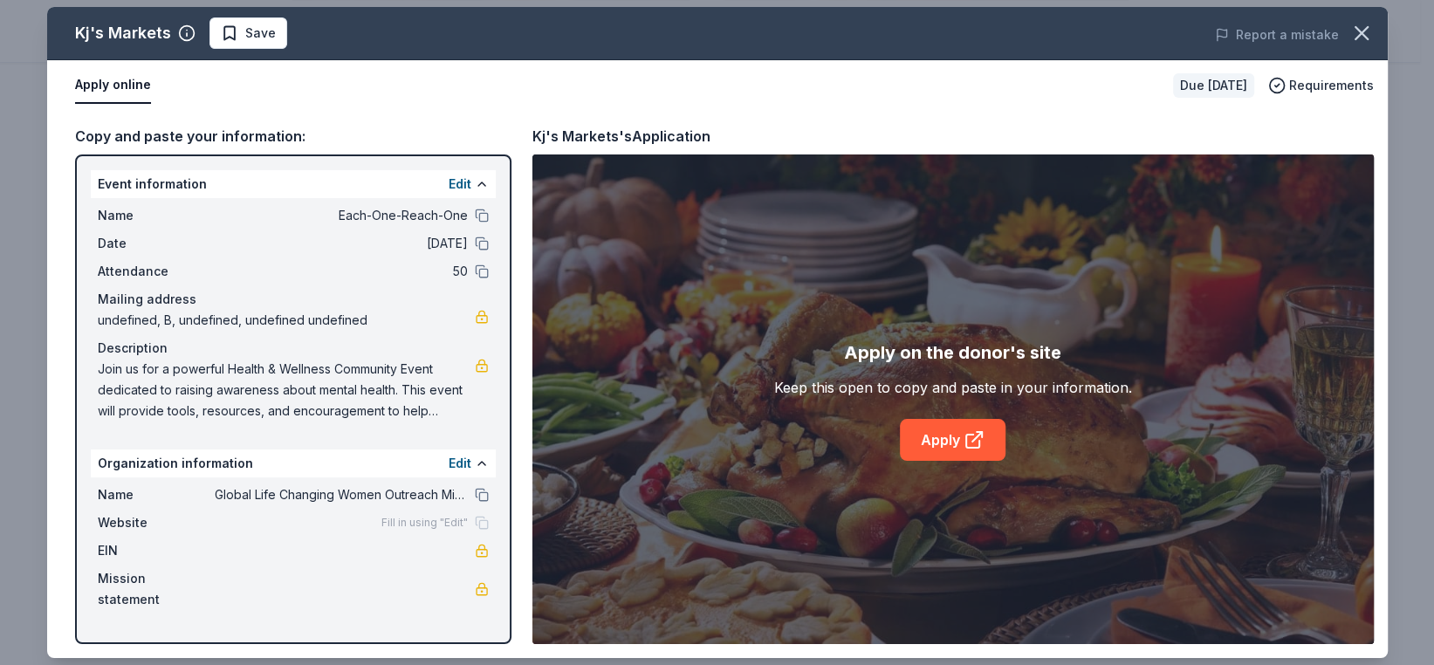
click at [953, 440] on div "Kj's Markets Save Report a mistake Apply online Due in 63 days Requirements Cop…" at bounding box center [717, 332] width 1341 height 651
click at [939, 440] on link "Apply" at bounding box center [953, 440] width 106 height 42
